Goal: Use online tool/utility

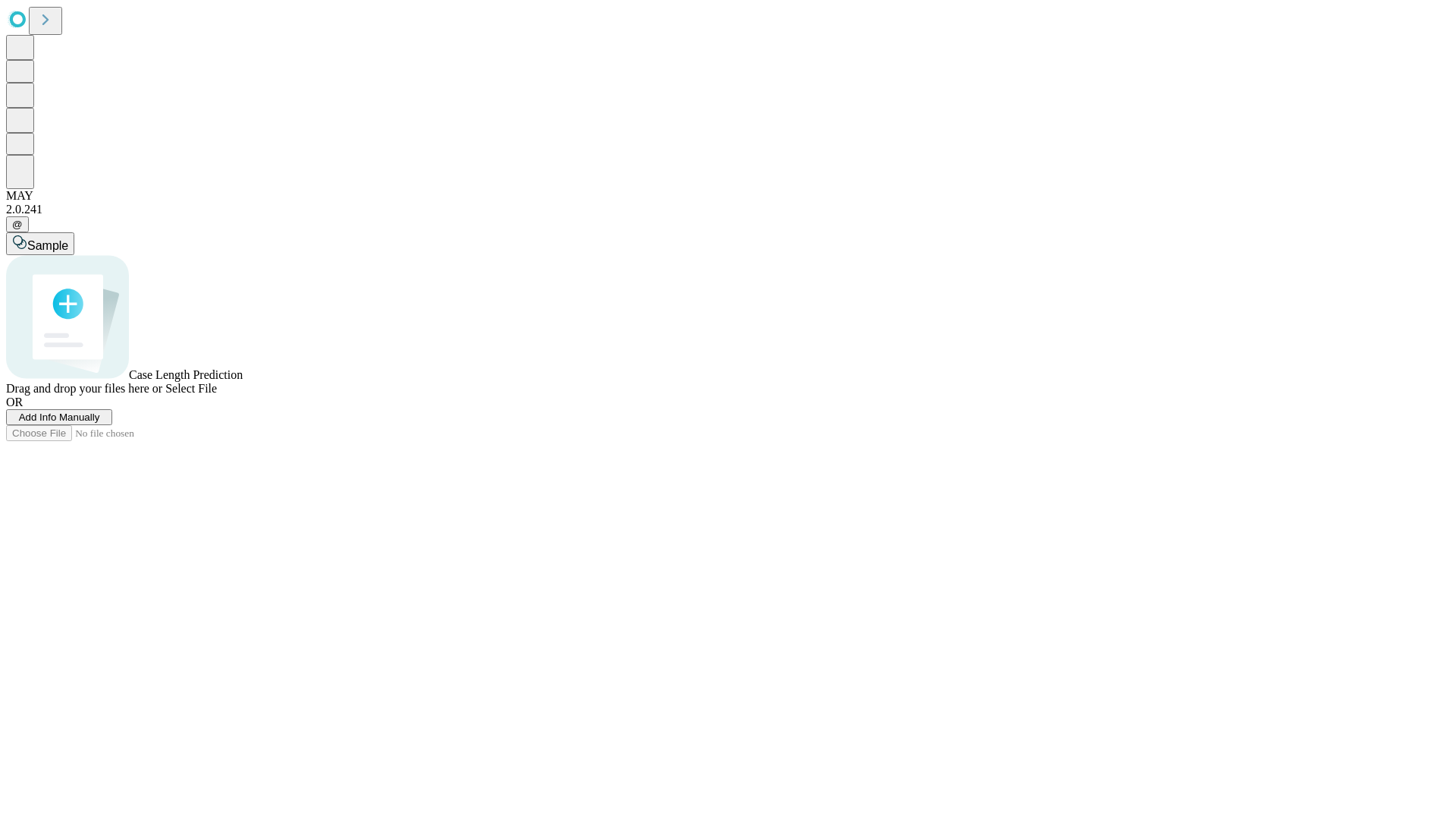
click at [100, 423] on span "Add Info Manually" at bounding box center [60, 417] width 81 height 12
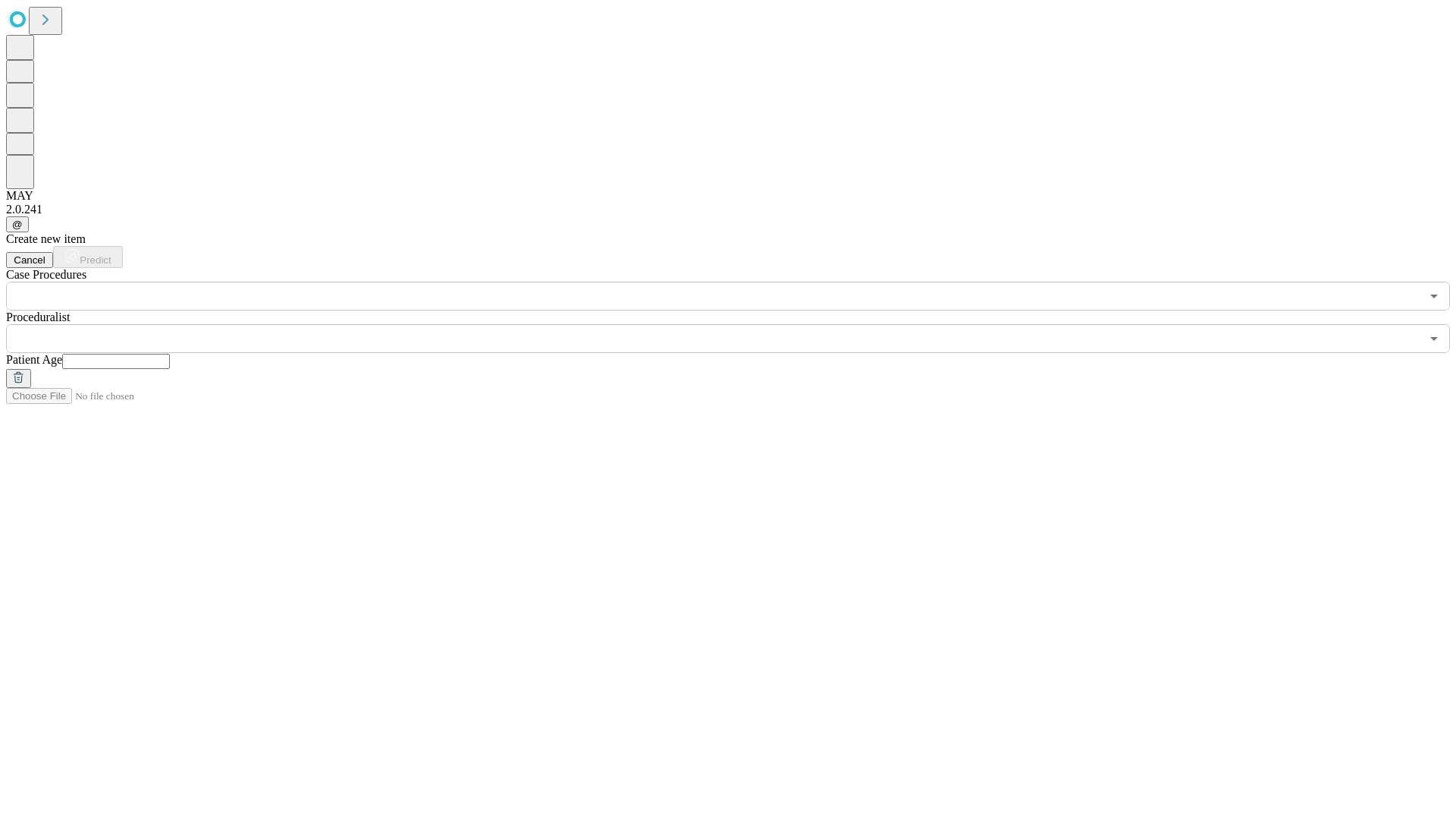
click at [169, 354] on input "text" at bounding box center [115, 361] width 107 height 15
type input "**"
click at [738, 324] on input "text" at bounding box center [713, 338] width 1415 height 29
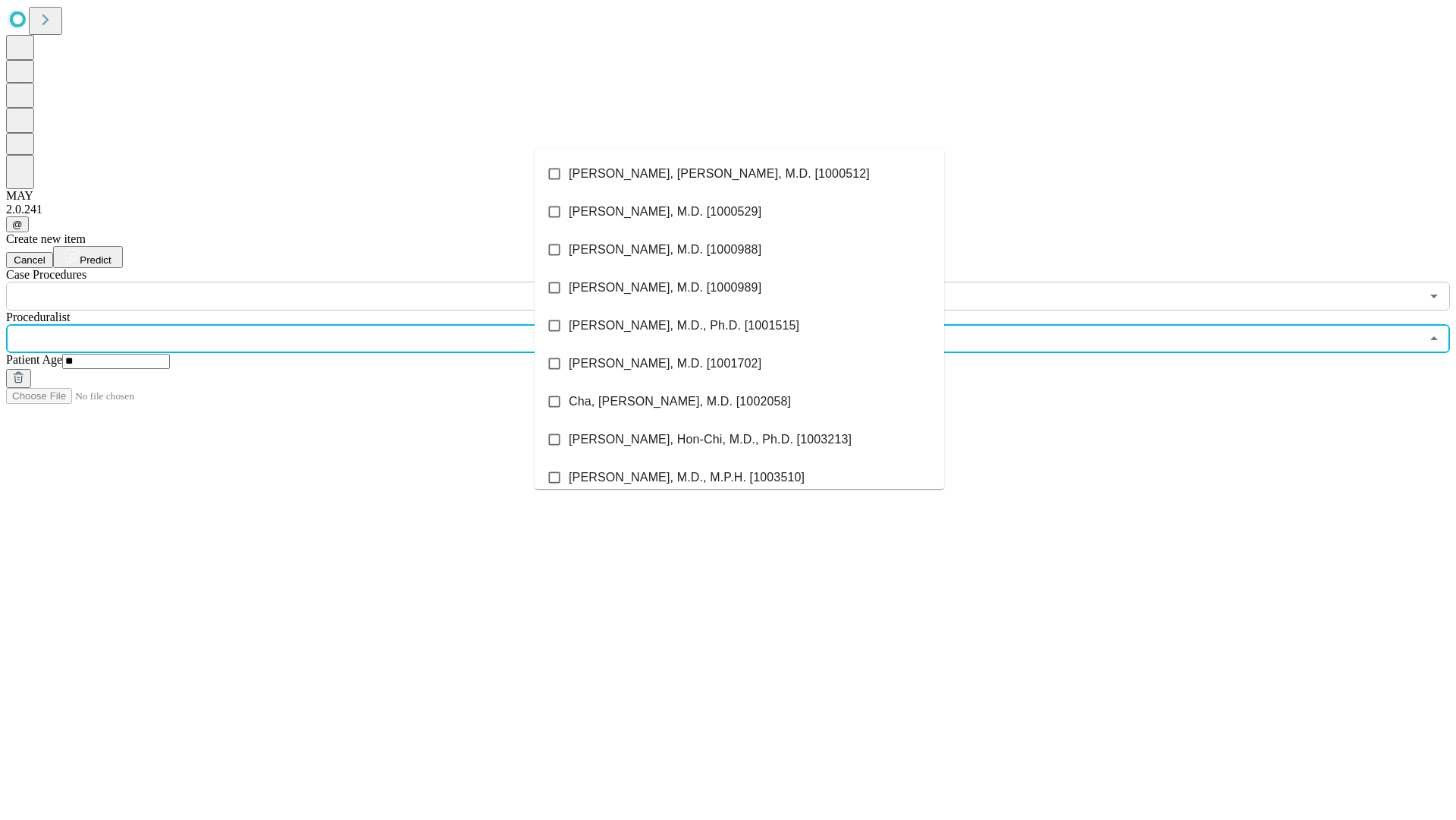
click at [739, 174] on li "[PERSON_NAME], [PERSON_NAME], M.D. [1000512]" at bounding box center [739, 174] width 409 height 38
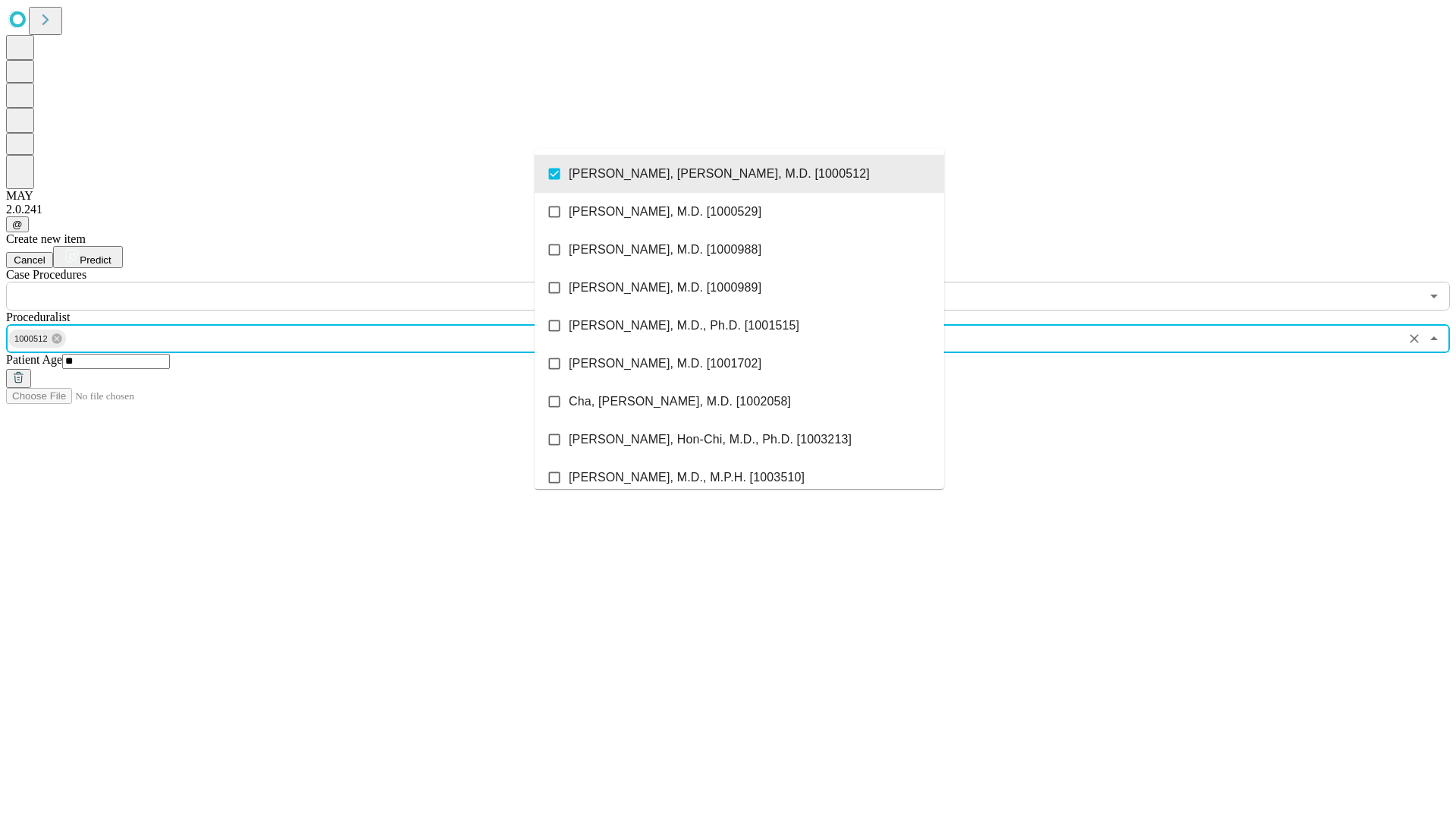
click at [318, 281] on input "text" at bounding box center [713, 296] width 1415 height 29
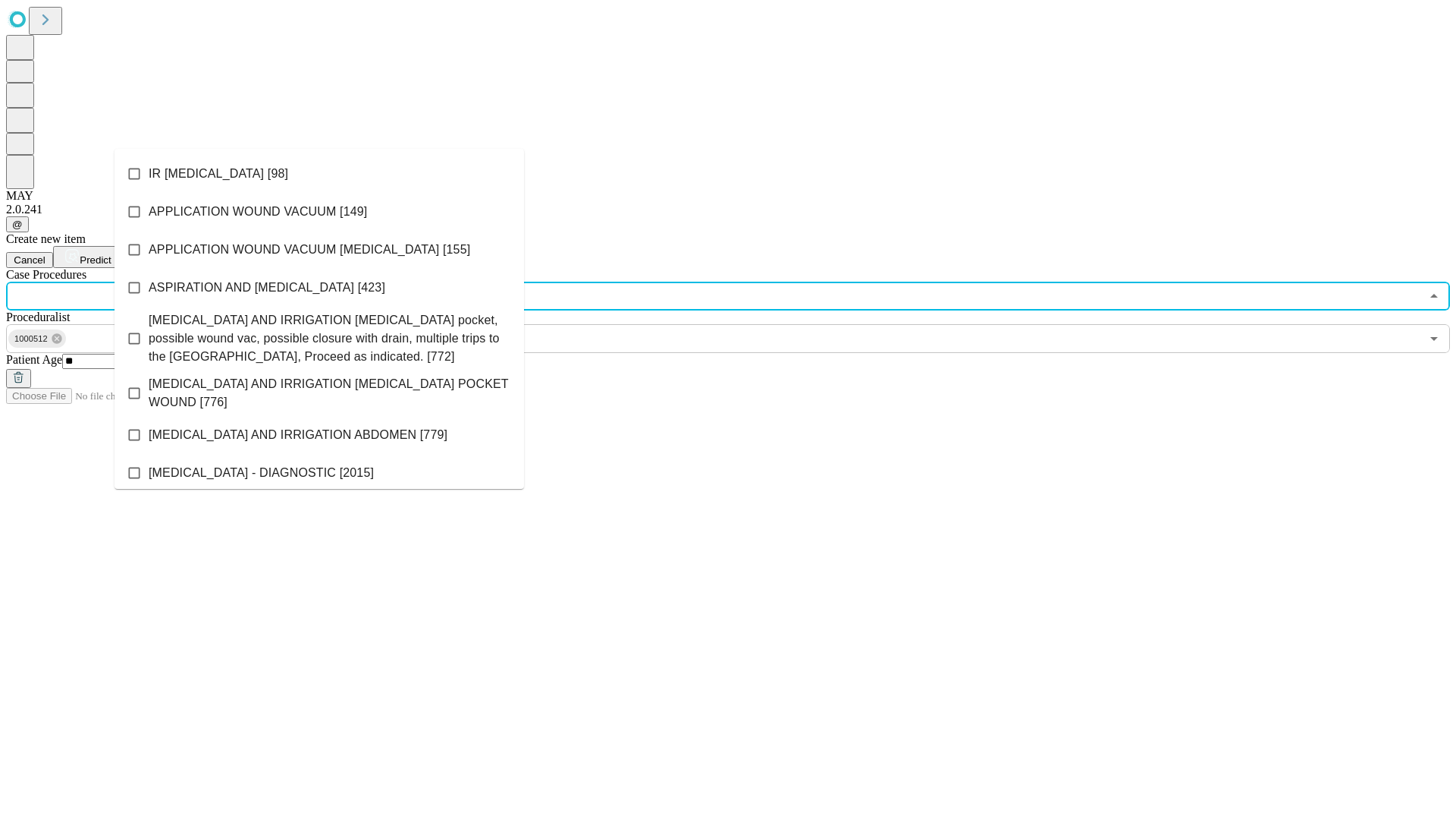
click at [319, 174] on li "IR [MEDICAL_DATA] [98]" at bounding box center [319, 174] width 409 height 38
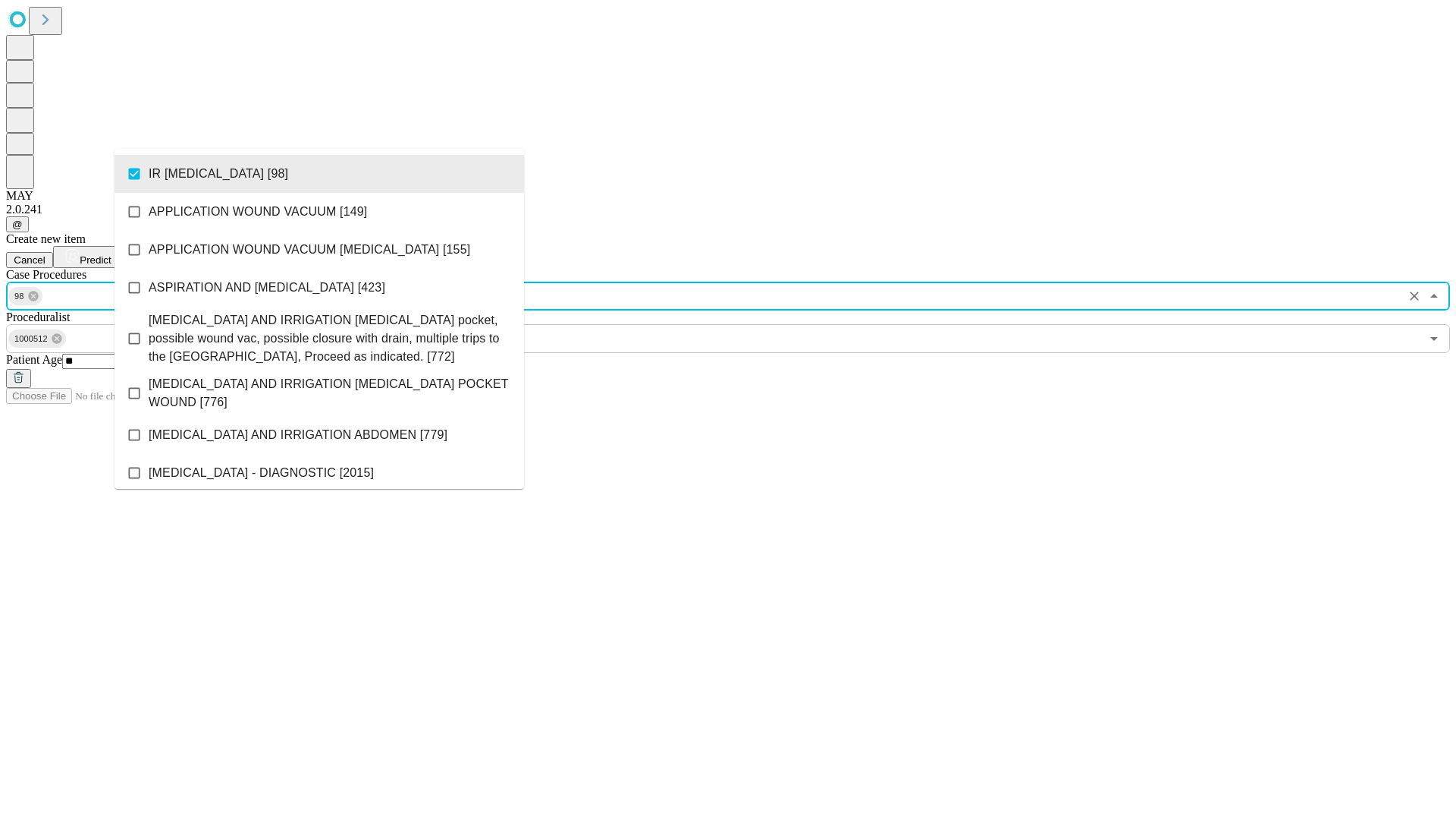
click at [111, 254] on span "Predict" at bounding box center [95, 260] width 31 height 12
